Goal: Information Seeking & Learning: Learn about a topic

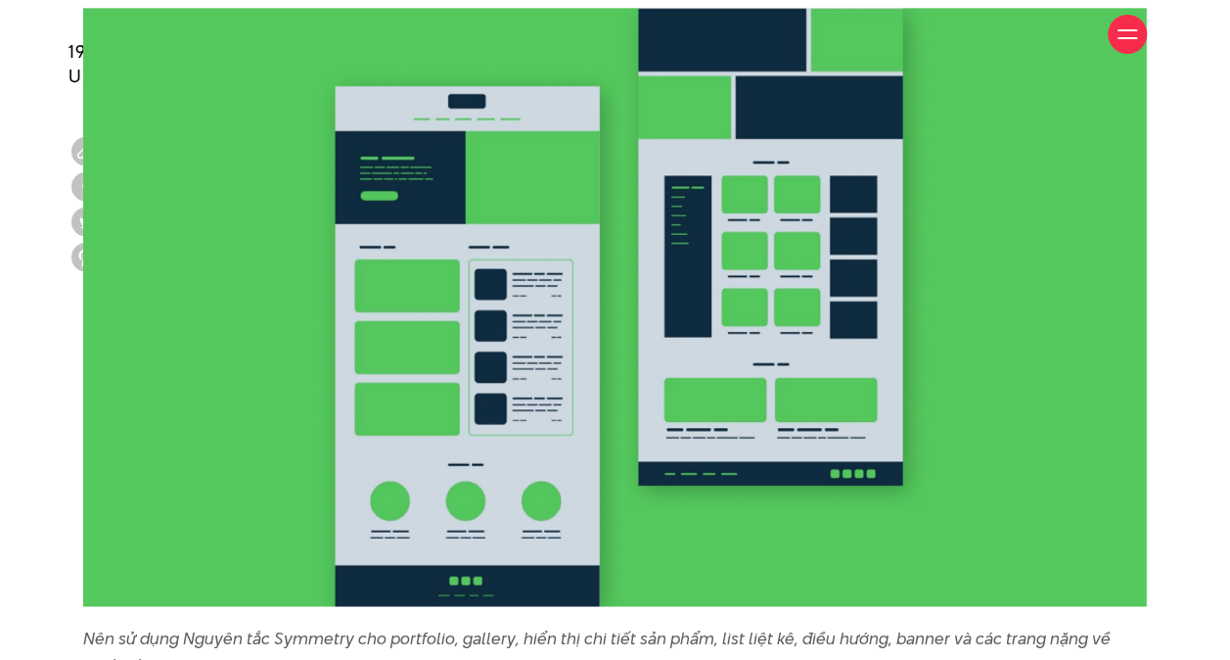
scroll to position [12528, 0]
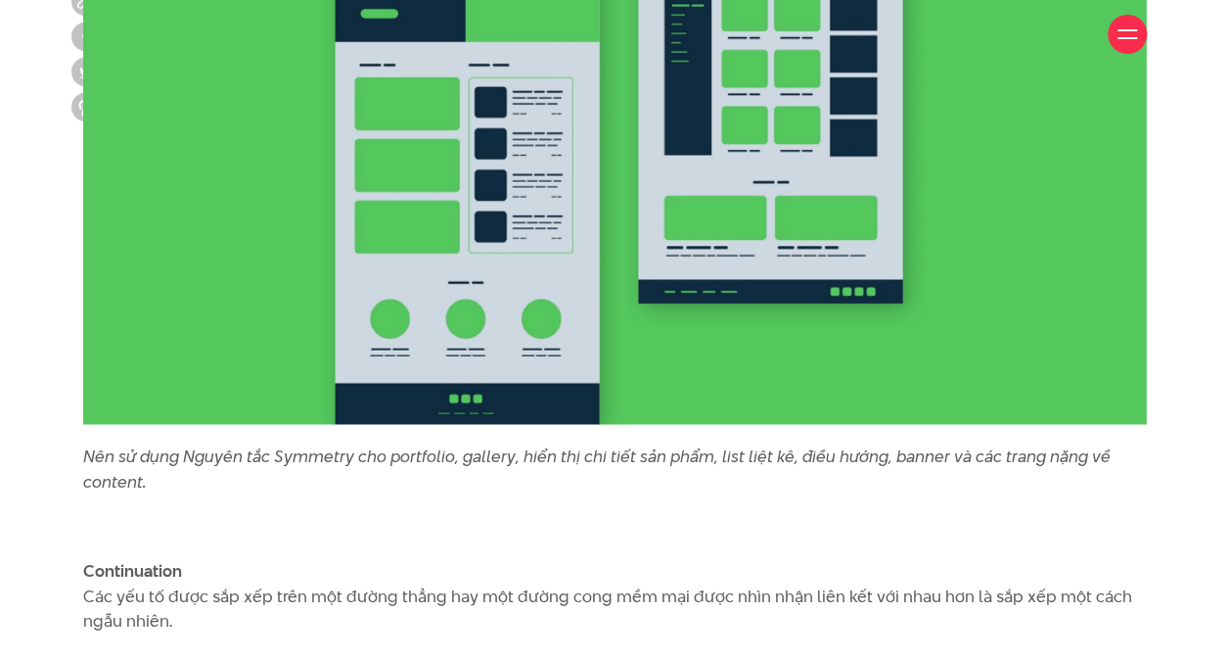
drag, startPoint x: 1216, startPoint y: 0, endPoint x: 633, endPoint y: 207, distance: 617.9
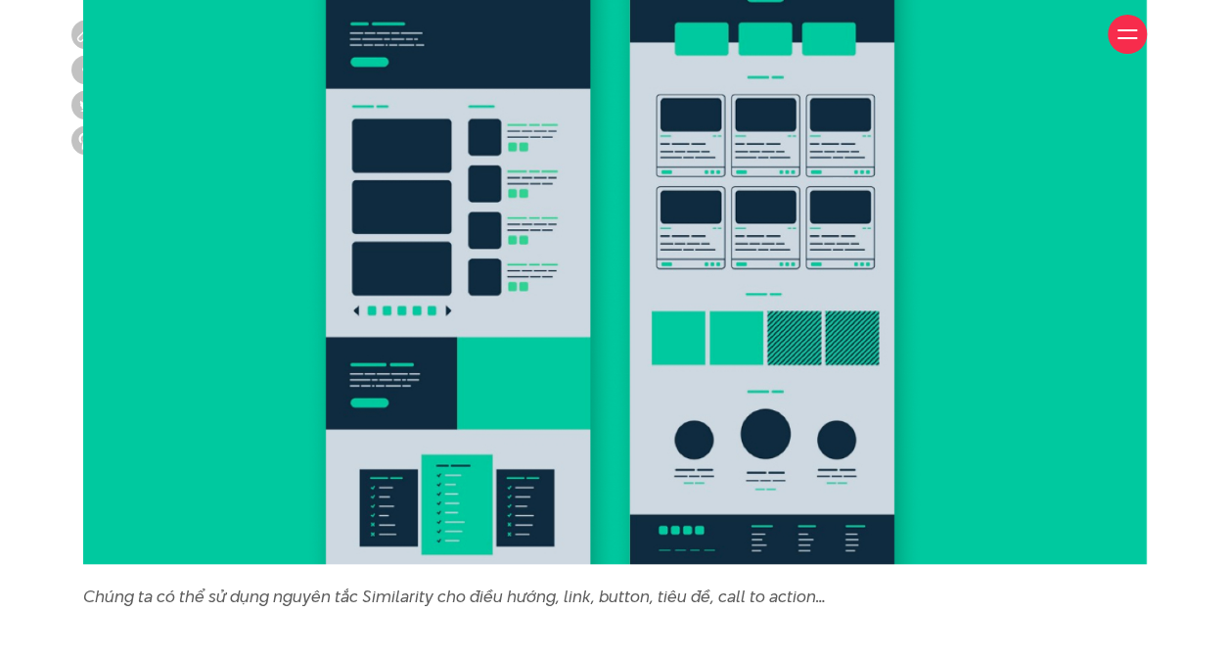
scroll to position [9102, 0]
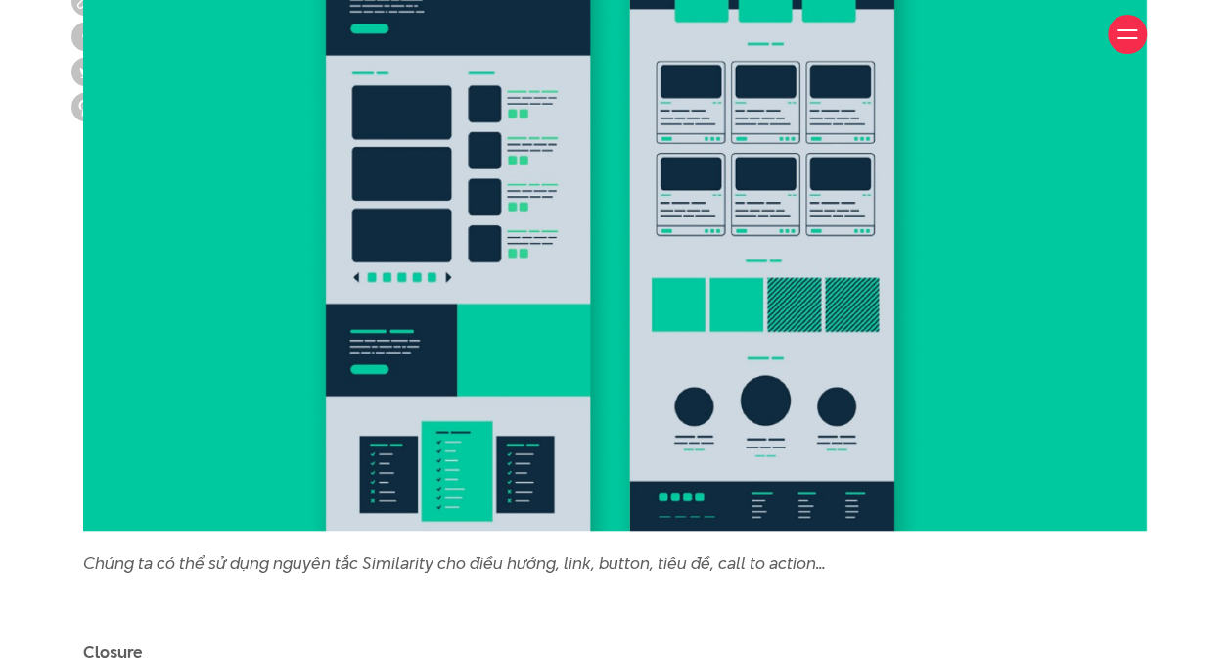
click at [415, 64] on div "Giới thiệu Dự án Dịch vụ Góc nhìn Liên hệ" at bounding box center [615, 34] width 1064 height 69
click at [356, 58] on div "Giới thiệu Dự án Dịch vụ Góc nhìn Liên hệ" at bounding box center [615, 34] width 1064 height 69
click at [358, 58] on div "Giới thiệu Dự án Dịch vụ Góc nhìn Liên hệ" at bounding box center [615, 34] width 1064 height 69
click at [358, 59] on div "Giới thiệu Dự án Dịch vụ Góc nhìn Liên hệ" at bounding box center [615, 34] width 1064 height 69
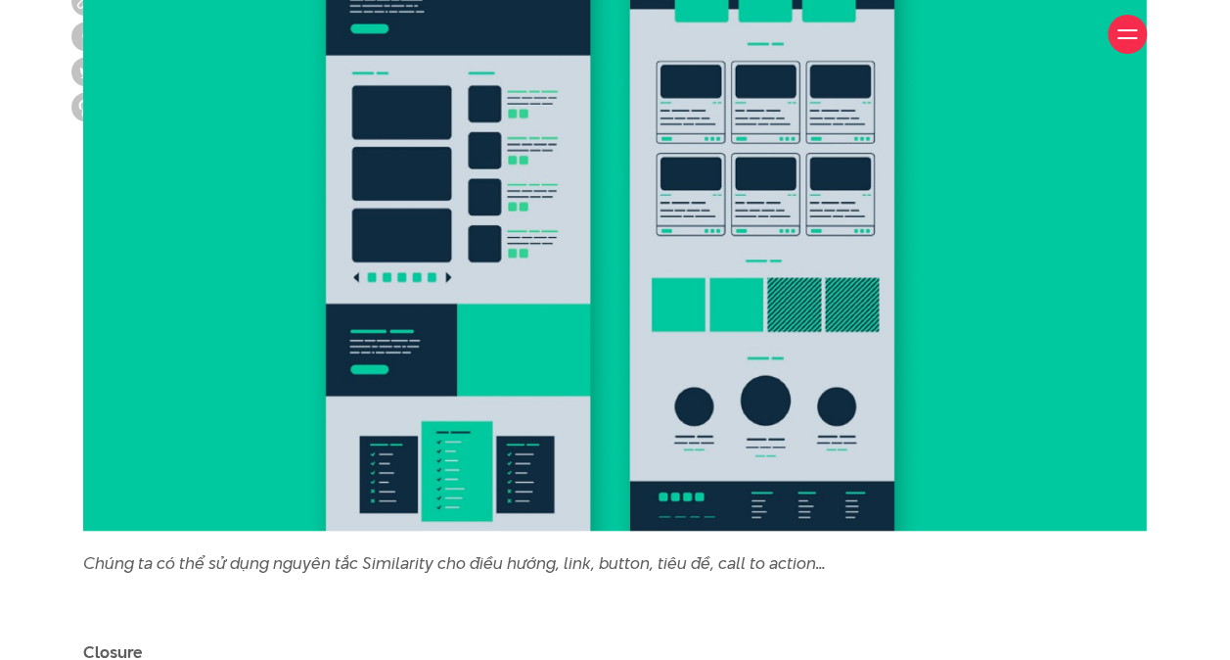
click at [358, 60] on div "Giới thiệu Dự án Dịch vụ Góc nhìn Liên hệ" at bounding box center [615, 34] width 1064 height 69
copy li "Giới thiệu"
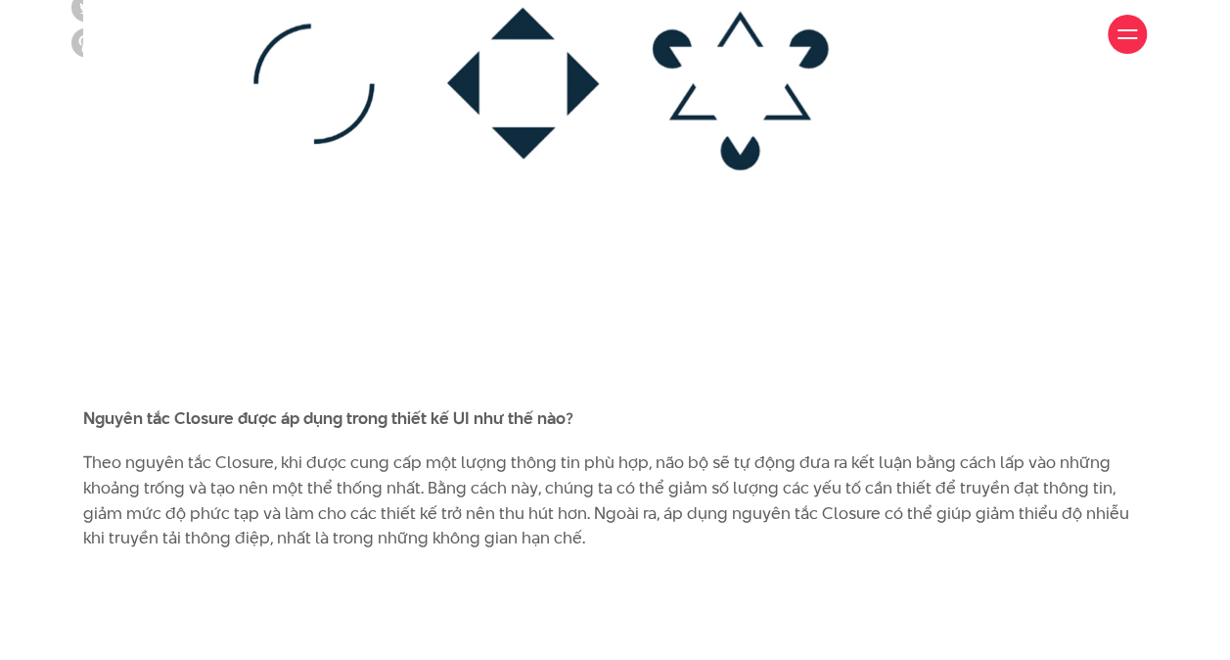
scroll to position [10081, 0]
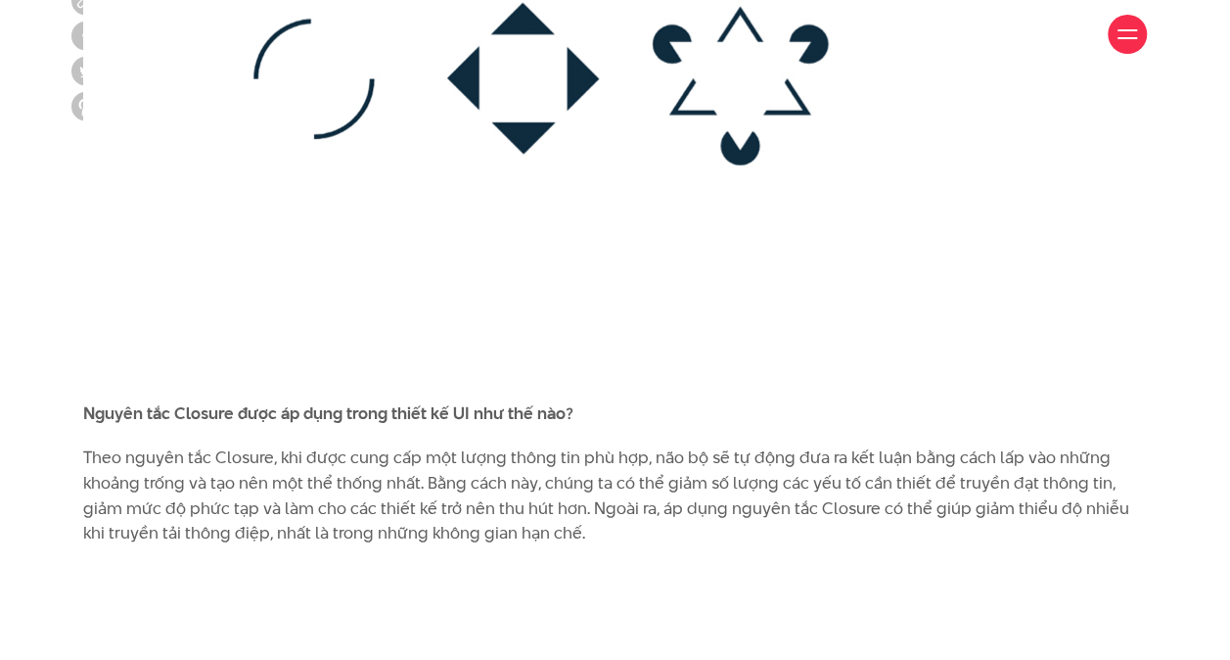
copy b "Symmetry"
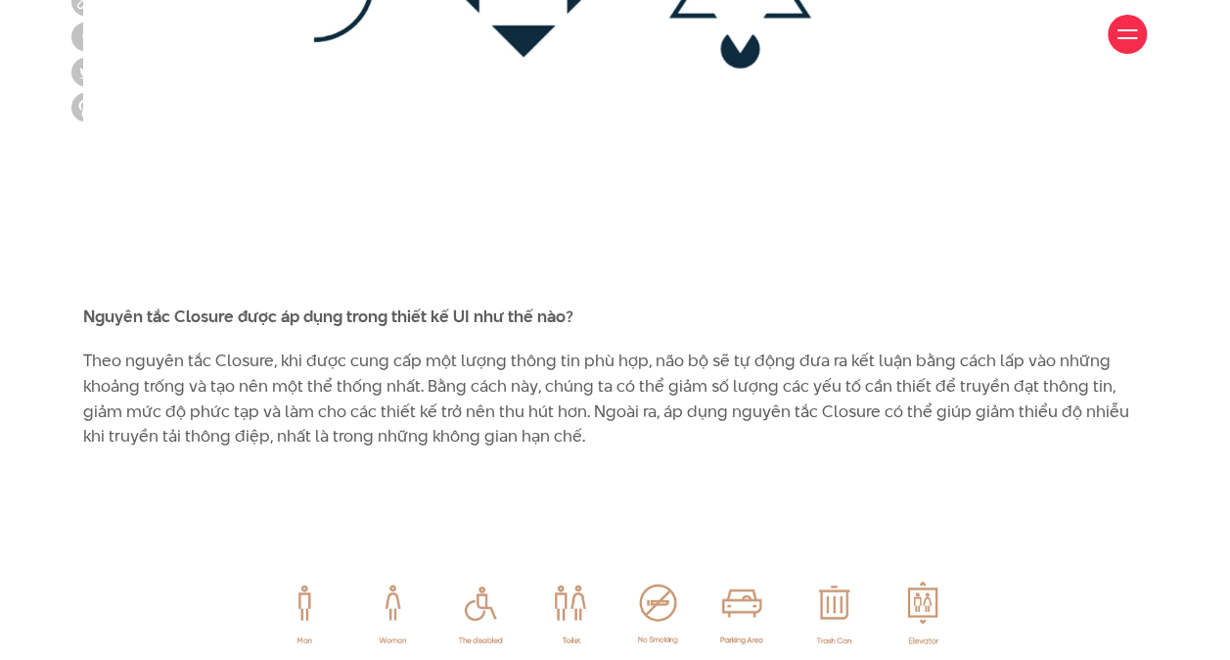
scroll to position [10179, 0]
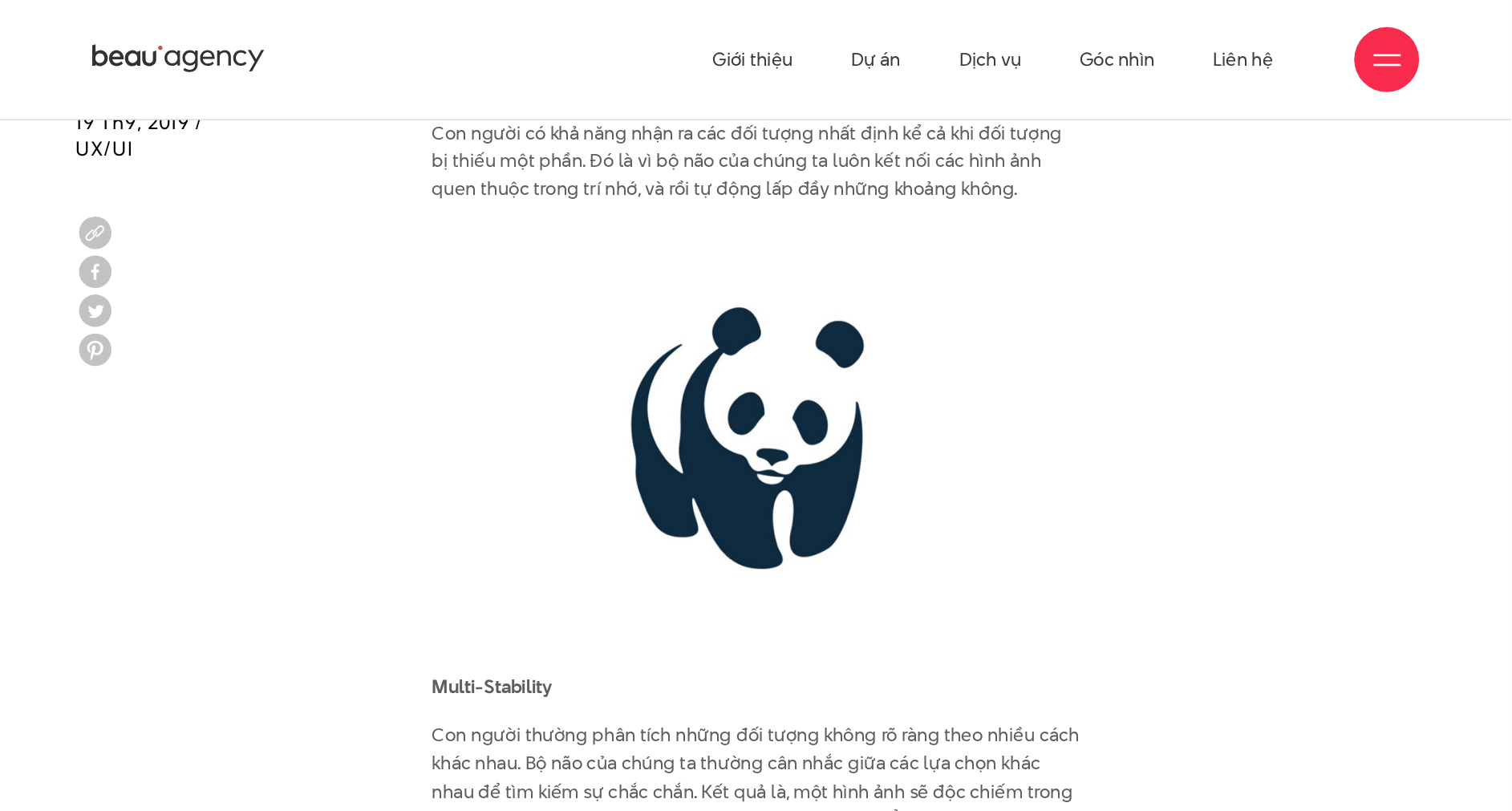
scroll to position [3368, 0]
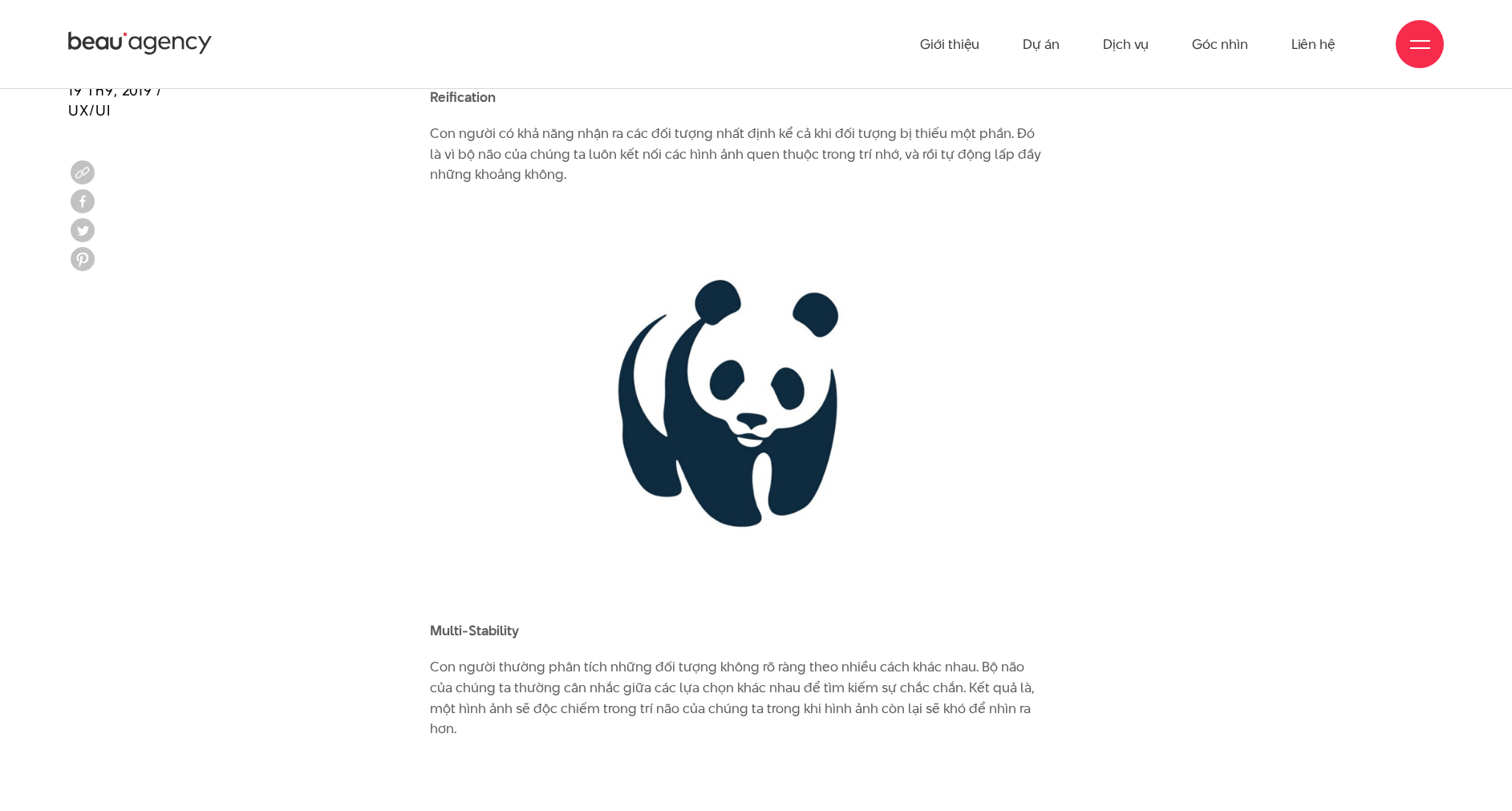
click at [951, 318] on img at bounding box center [736, 403] width 612 height 403
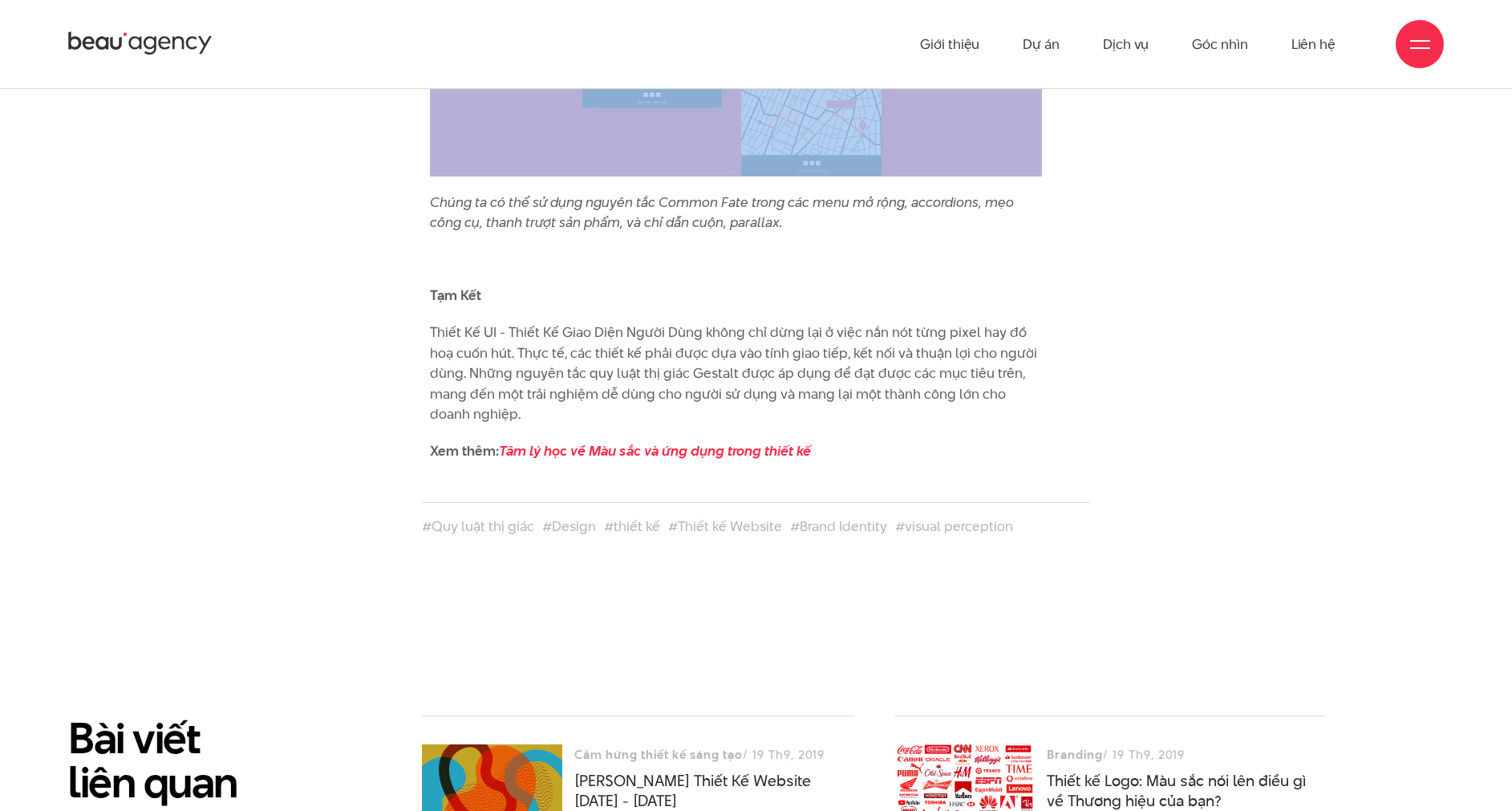
scroll to position [11876, 0]
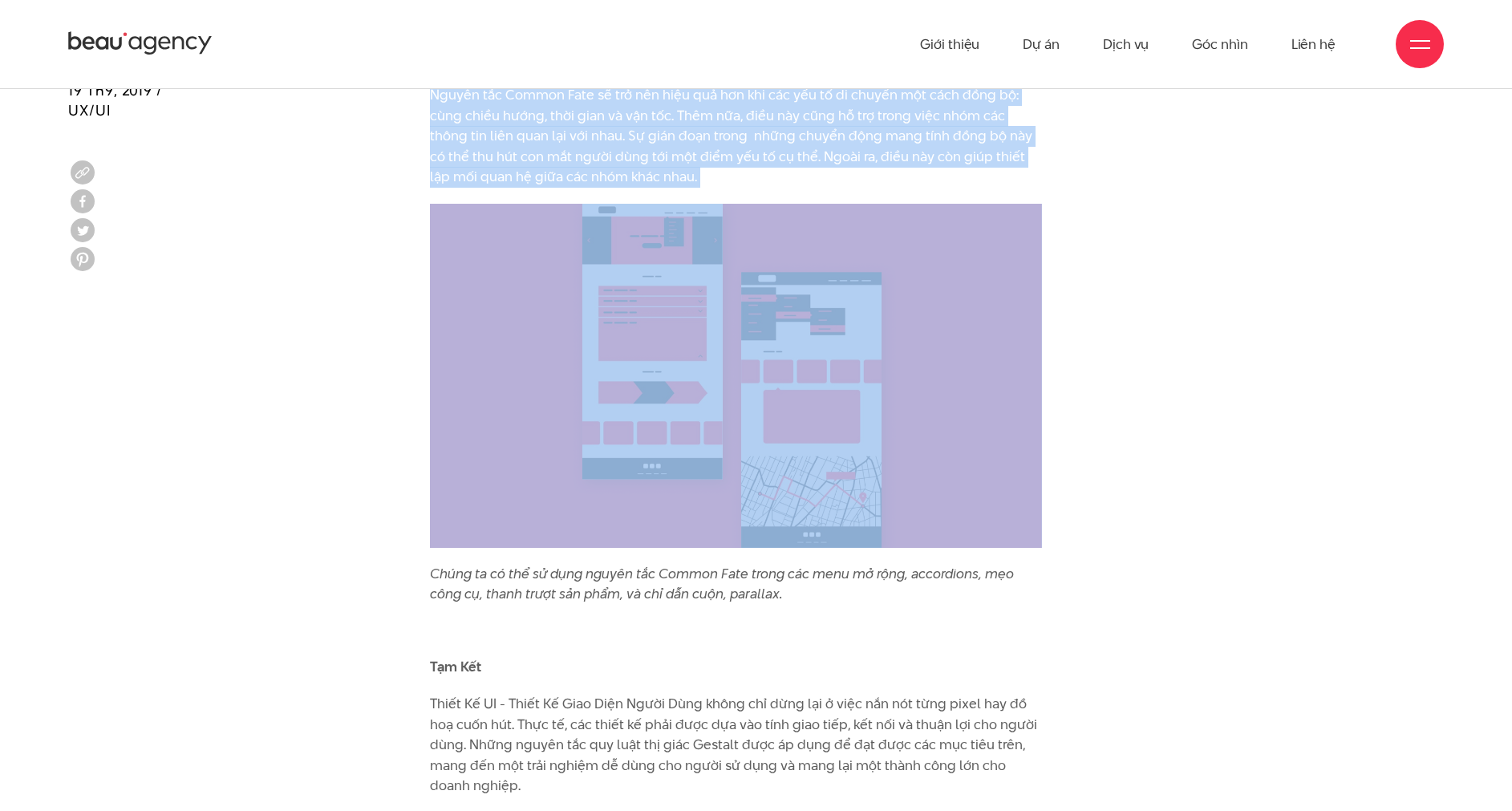
drag, startPoint x: 430, startPoint y: 242, endPoint x: 1055, endPoint y: 732, distance: 794.2
copy div "Loremipsu Dol sitam consec adip el sed doe te inc utla etdol mag aliq enim admi…"
